Goal: Task Accomplishment & Management: Manage account settings

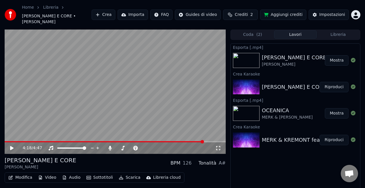
scroll to position [11, 0]
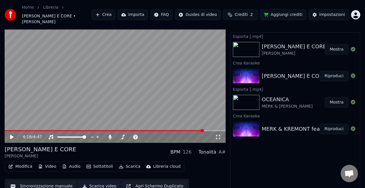
click at [248, 12] on span "Crediti" at bounding box center [241, 15] width 13 height 6
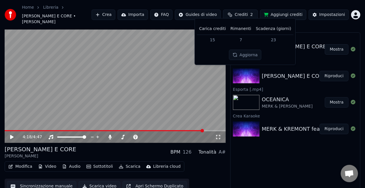
click at [248, 12] on span "Crediti" at bounding box center [241, 15] width 13 height 6
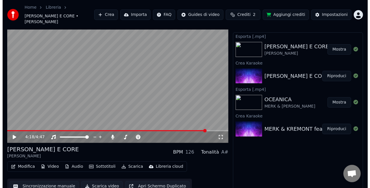
scroll to position [0, 0]
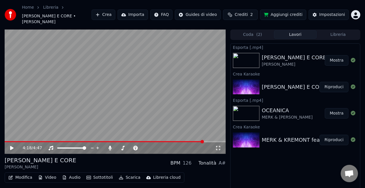
click at [355, 12] on html "Home Libreria [PERSON_NAME] E CORE • [PERSON_NAME] Crea Importa FAQ Guides di v…" at bounding box center [182, 94] width 365 height 188
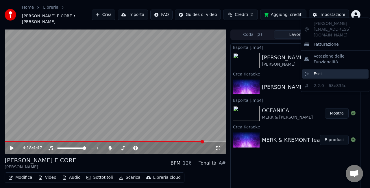
click at [318, 71] on span "Esci" at bounding box center [318, 74] width 8 height 6
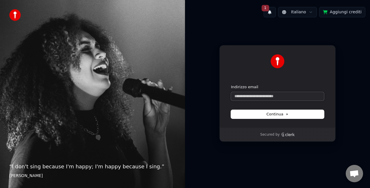
click at [286, 97] on input "Indirizzo email" at bounding box center [277, 96] width 93 height 9
